Goal: Information Seeking & Learning: Find specific fact

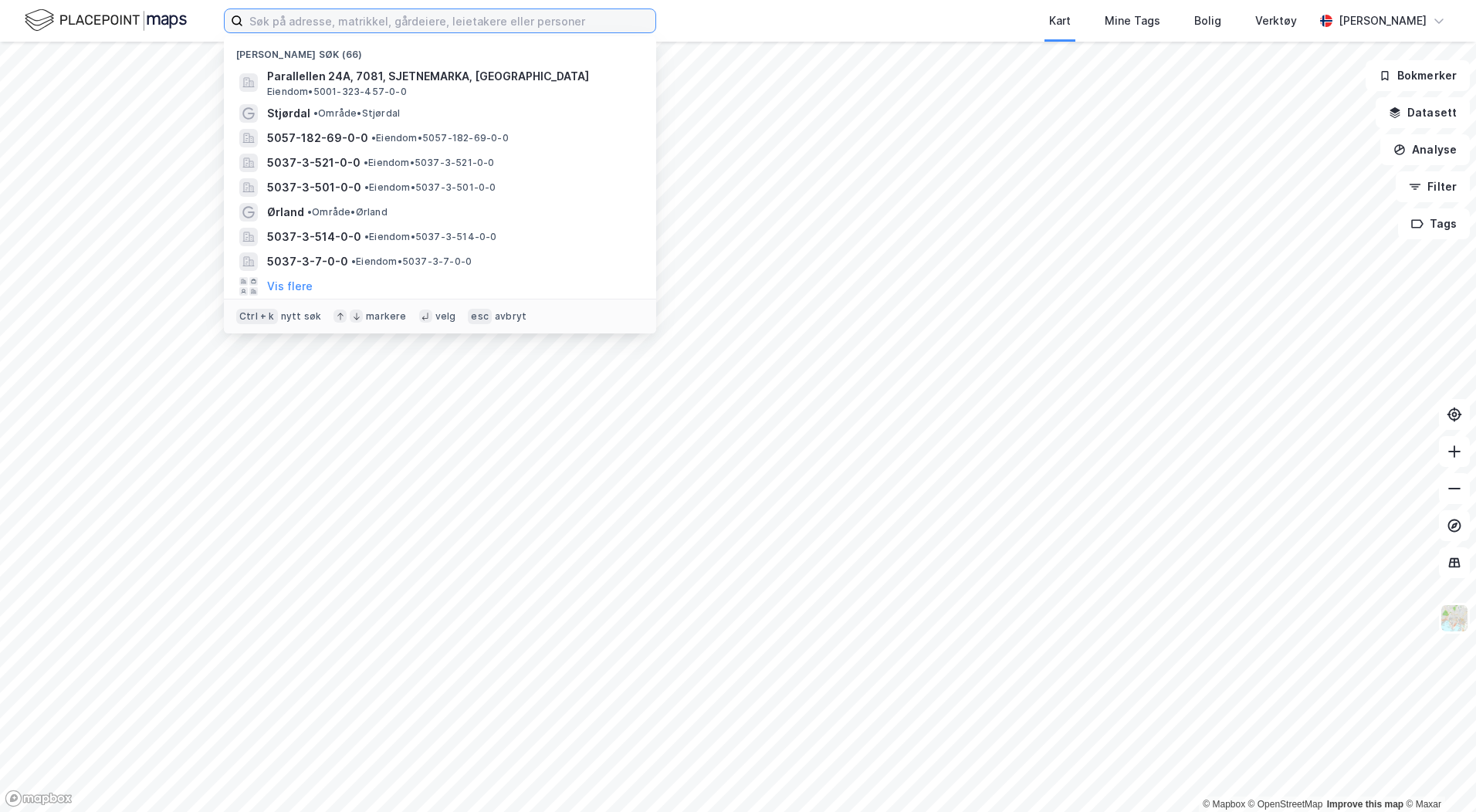
click at [308, 24] on input at bounding box center [450, 20] width 412 height 23
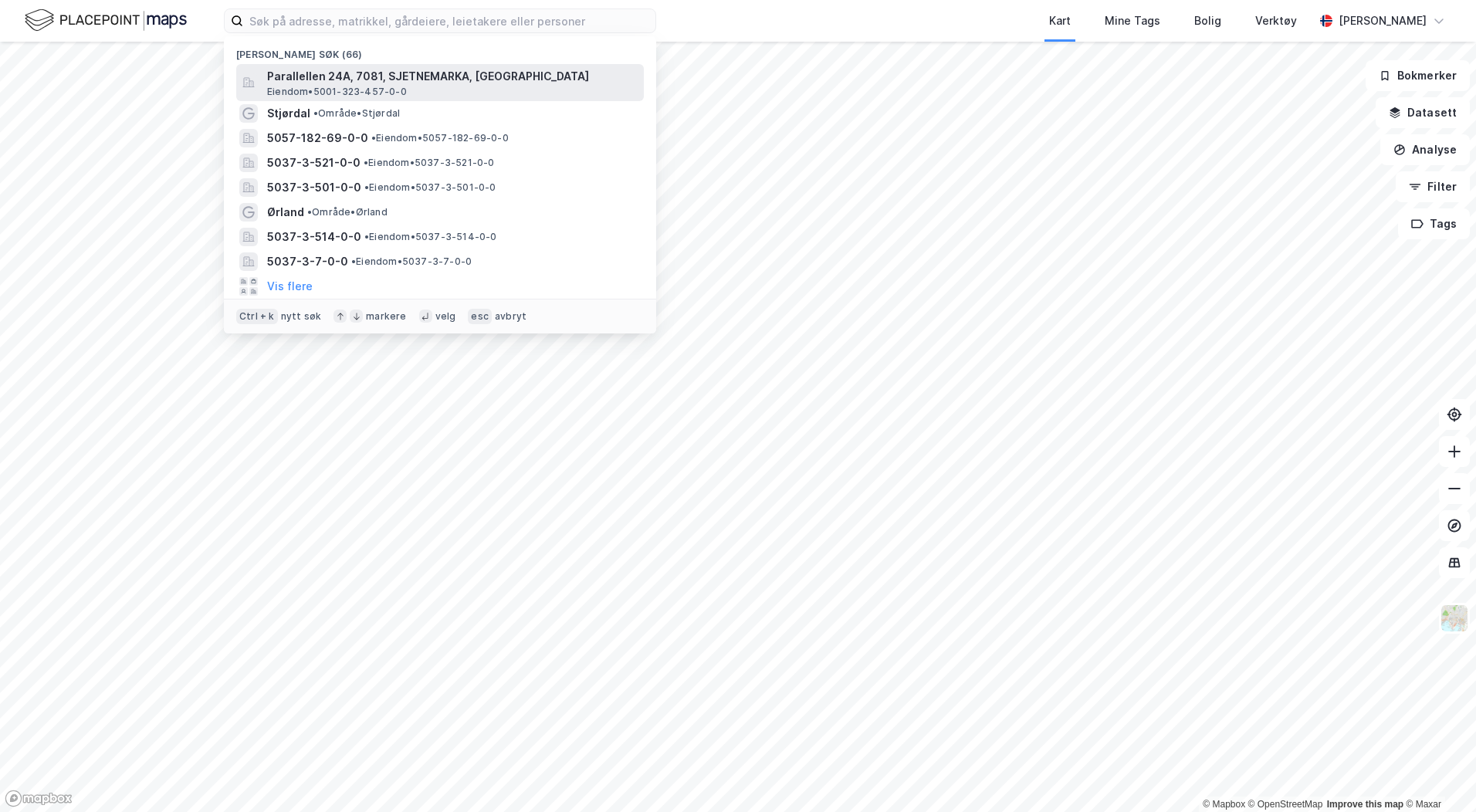
click at [327, 71] on span "Parallellen 24A, 7081, SJETNEMARKA, [GEOGRAPHIC_DATA]" at bounding box center [452, 76] width 370 height 19
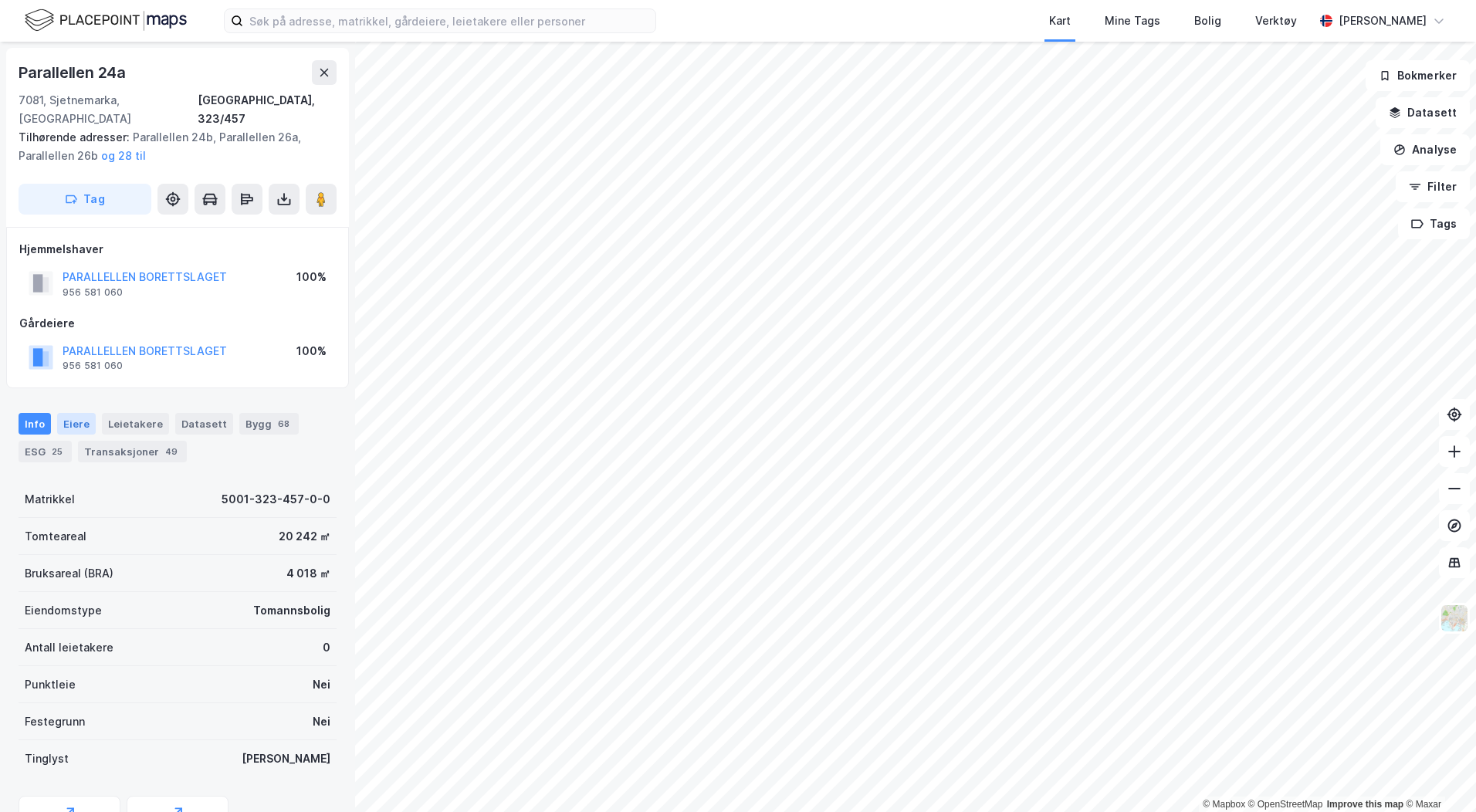
click at [75, 413] on div "Eiere" at bounding box center [77, 424] width 39 height 22
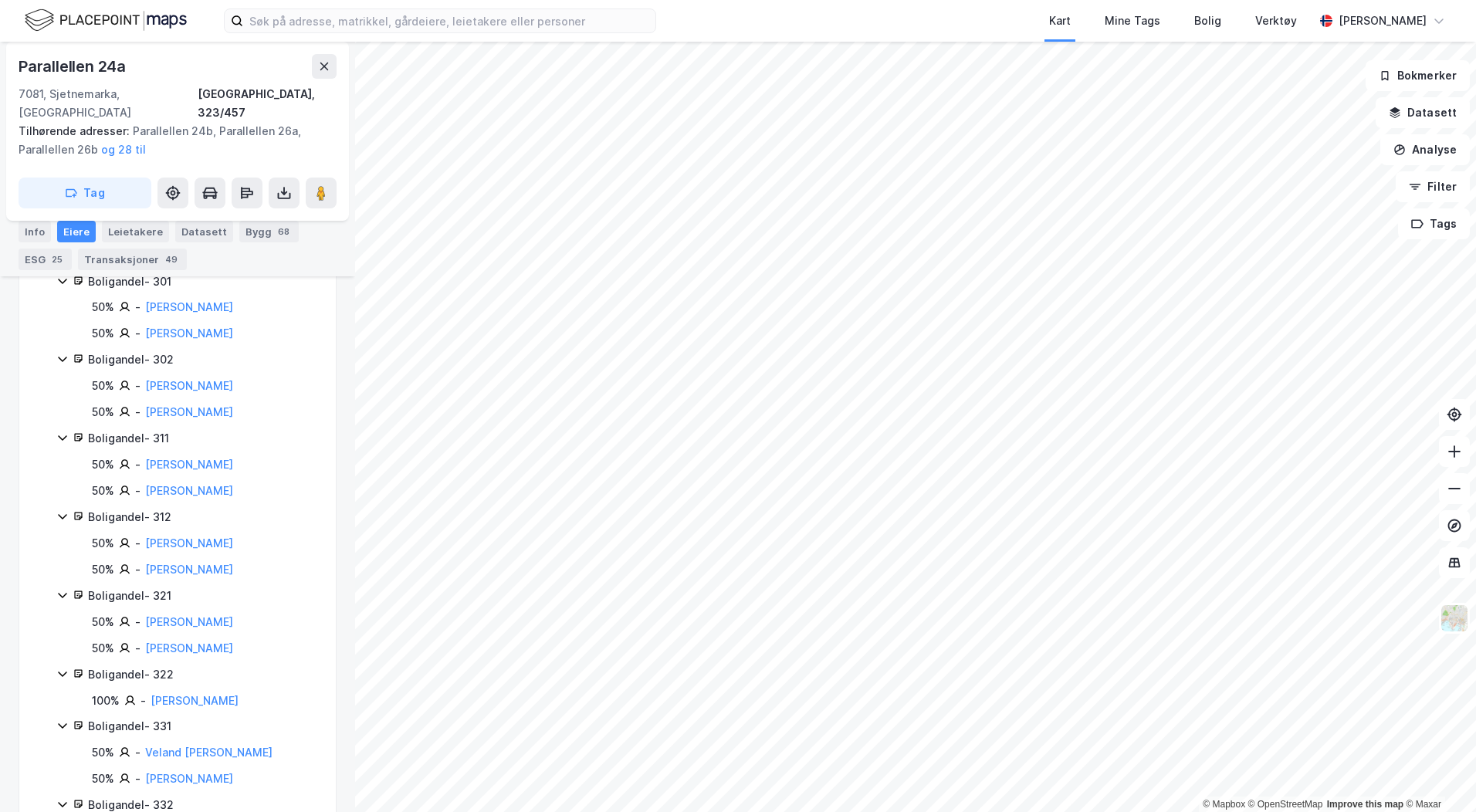
scroll to position [1157, 0]
